Goal: Book appointment/travel/reservation

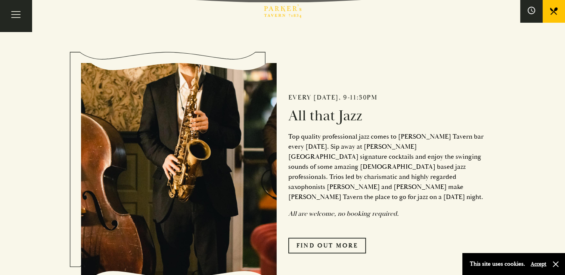
scroll to position [274, 0]
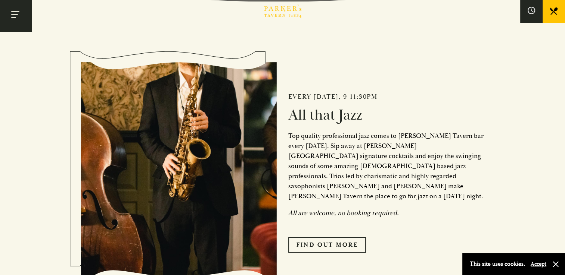
click at [24, 22] on button "Toggle navigation" at bounding box center [16, 16] width 32 height 32
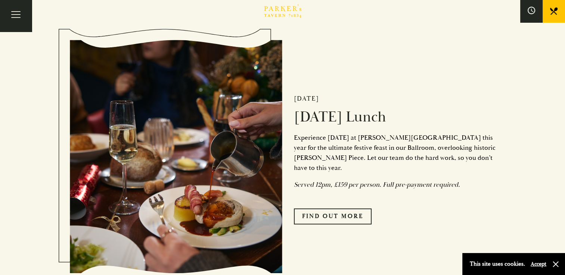
scroll to position [887, 0]
drag, startPoint x: 335, startPoint y: 185, endPoint x: 390, endPoint y: 190, distance: 55.1
click at [390, 189] on em "Served 12pm, £159 per person. Full pre-payment required." at bounding box center [377, 185] width 166 height 9
drag, startPoint x: 390, startPoint y: 190, endPoint x: 340, endPoint y: 165, distance: 55.4
click at [340, 165] on p "Experience [DATE] at [PERSON_NAME][GEOGRAPHIC_DATA] this year for the ultimate …" at bounding box center [395, 153] width 202 height 40
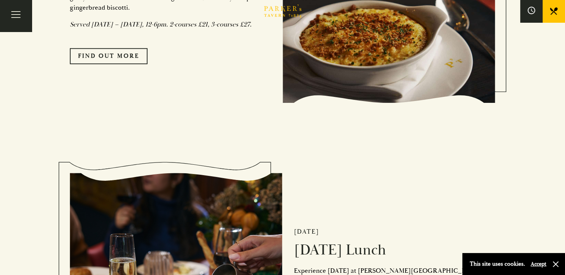
scroll to position [627, 0]
